Goal: Information Seeking & Learning: Learn about a topic

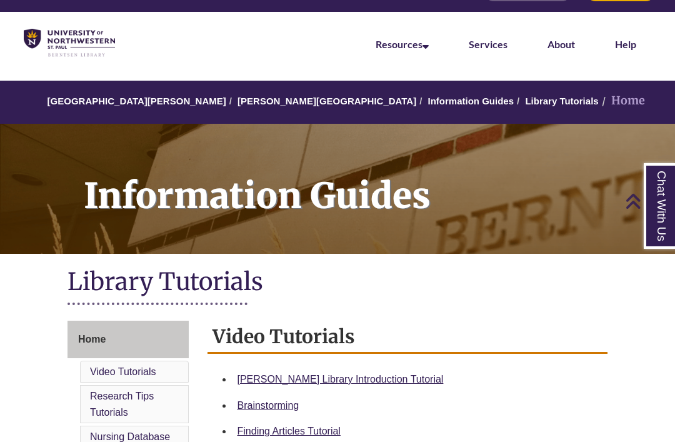
scroll to position [31, 0]
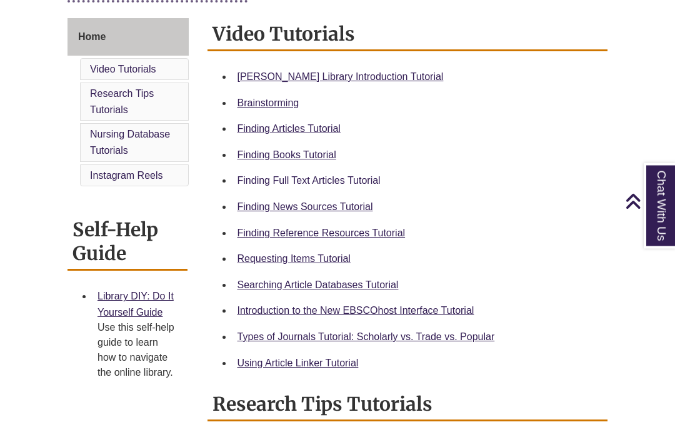
scroll to position [333, 0]
click at [305, 201] on link "Finding News Sources Tutorial" at bounding box center [306, 206] width 136 height 11
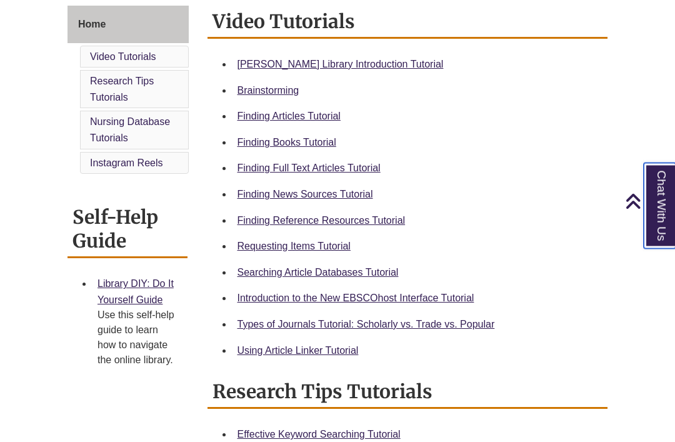
scroll to position [0, 0]
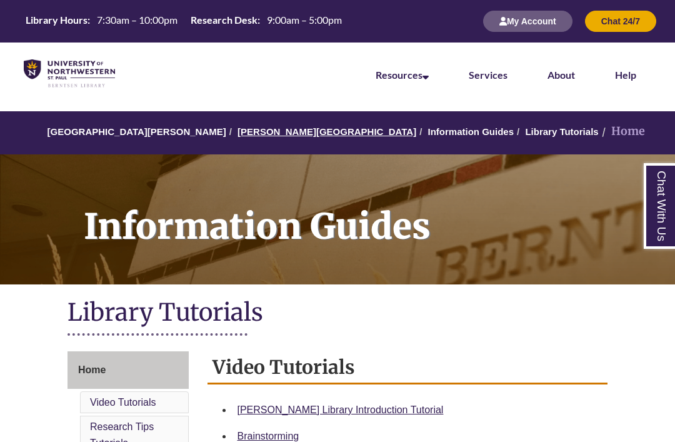
click at [289, 133] on link "[PERSON_NAME][GEOGRAPHIC_DATA]" at bounding box center [327, 131] width 179 height 11
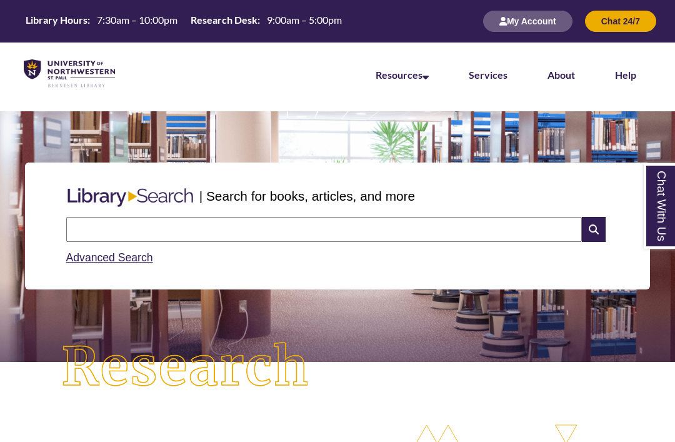
click at [196, 224] on input "text" at bounding box center [324, 229] width 516 height 25
type input "**********"
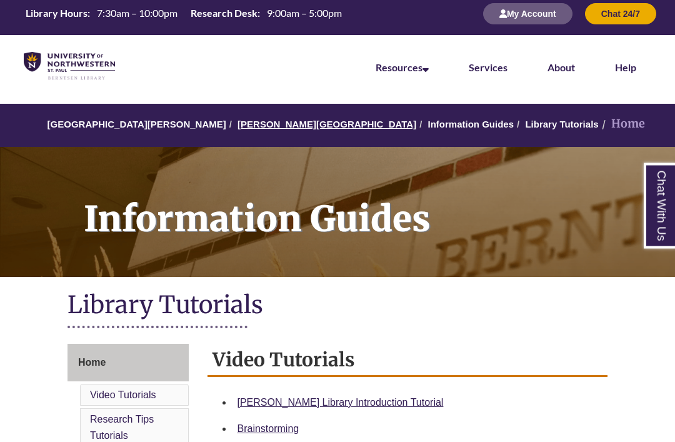
scroll to position [8, 0]
click at [263, 124] on link "[PERSON_NAME][GEOGRAPHIC_DATA]" at bounding box center [327, 124] width 179 height 11
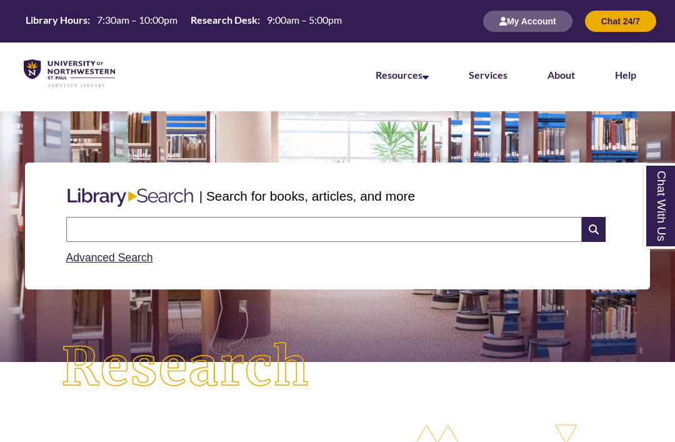
click at [113, 242] on div "Advanced Search" at bounding box center [337, 254] width 543 height 24
click at [113, 231] on input "text" at bounding box center [324, 229] width 516 height 25
type input "**********"
